Goal: Use online tool/utility: Utilize a website feature to perform a specific function

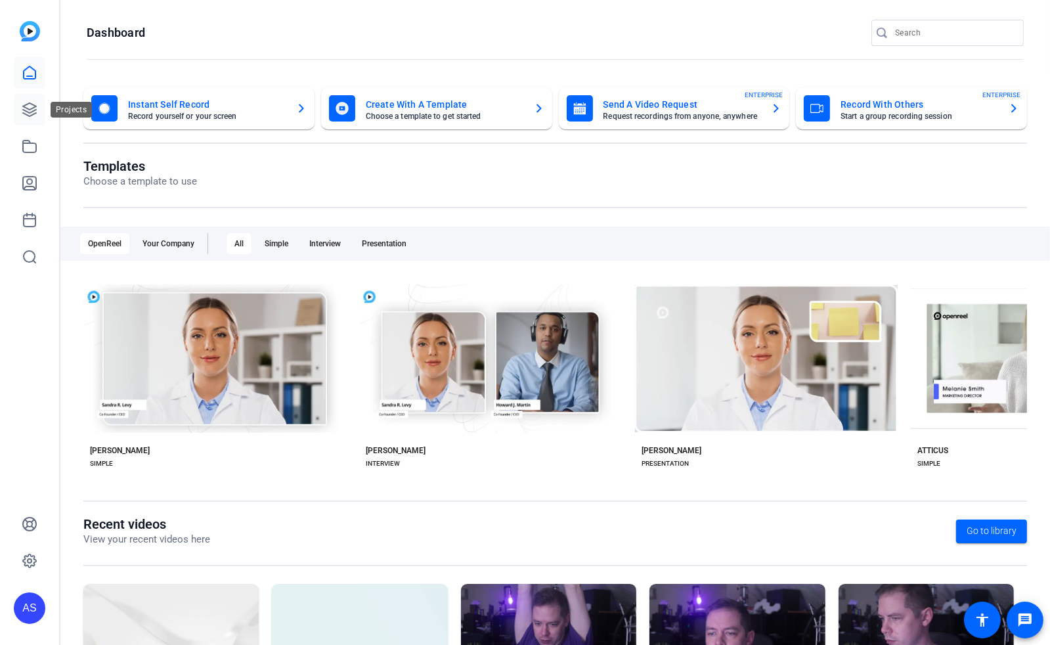
click at [32, 110] on icon at bounding box center [30, 110] width 16 height 16
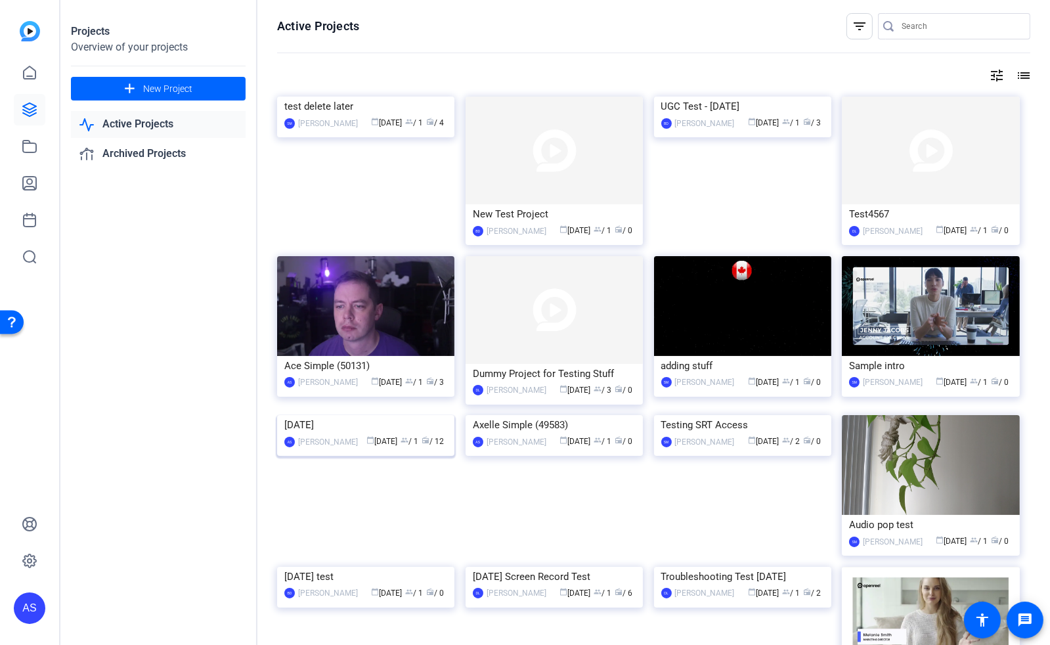
click at [343, 415] on img at bounding box center [365, 415] width 177 height 0
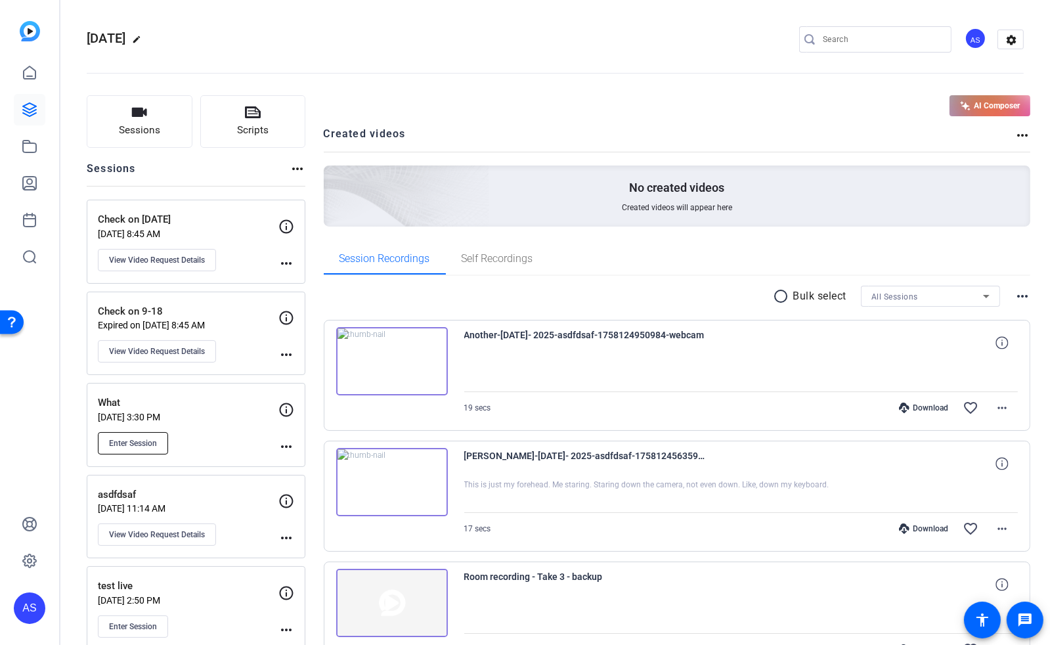
click at [139, 441] on span "Enter Session" at bounding box center [133, 443] width 48 height 11
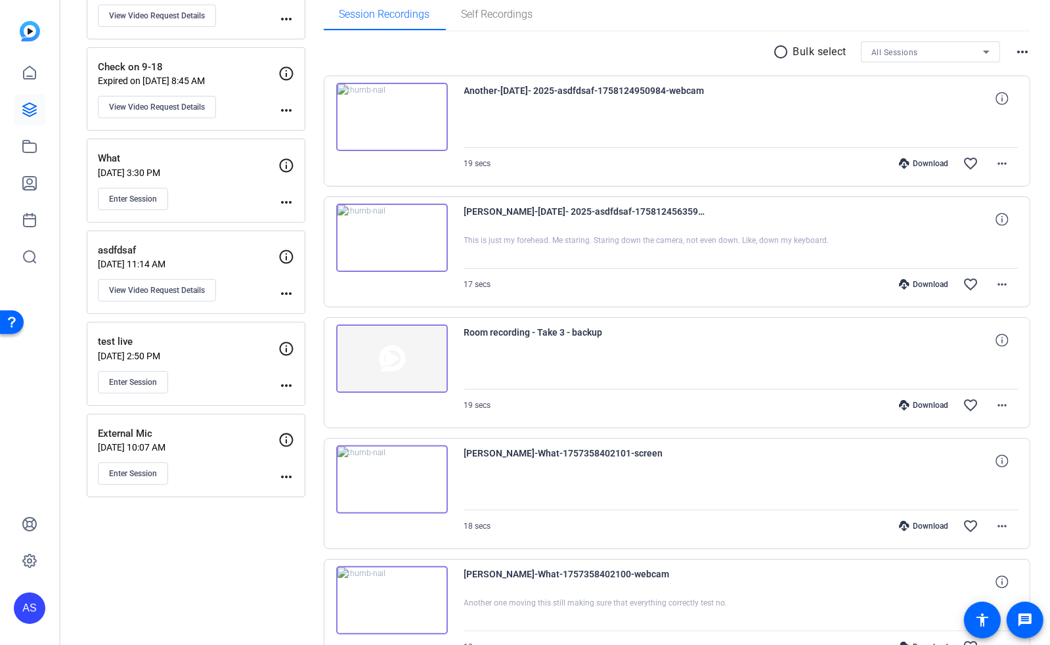
scroll to position [263, 0]
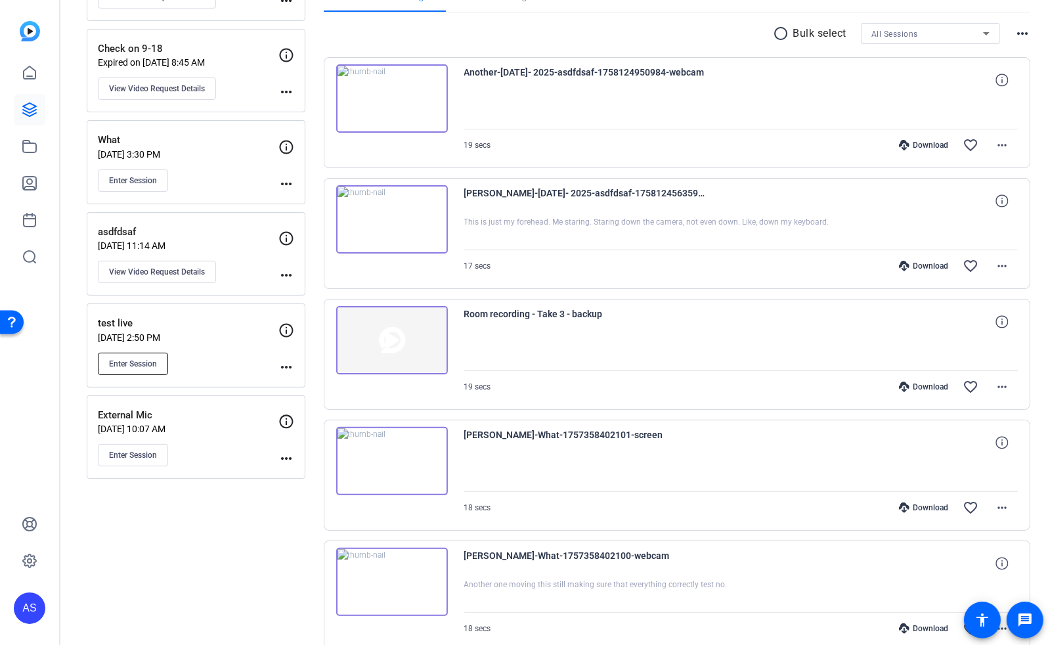
click at [124, 362] on span "Enter Session" at bounding box center [133, 363] width 48 height 11
